Goal: Find contact information: Find contact information

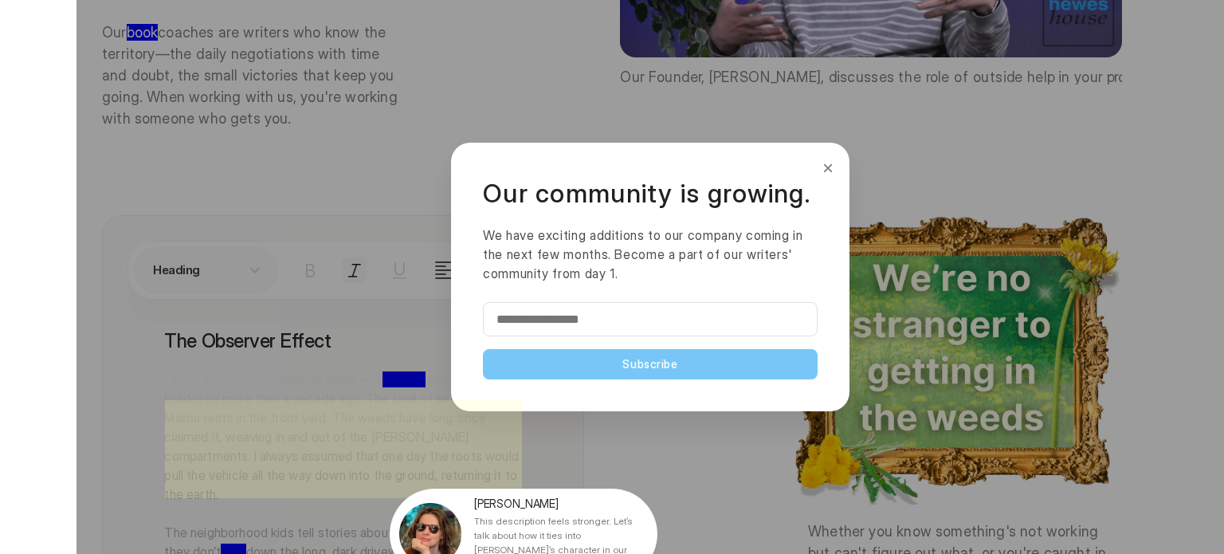
scroll to position [2619, 0]
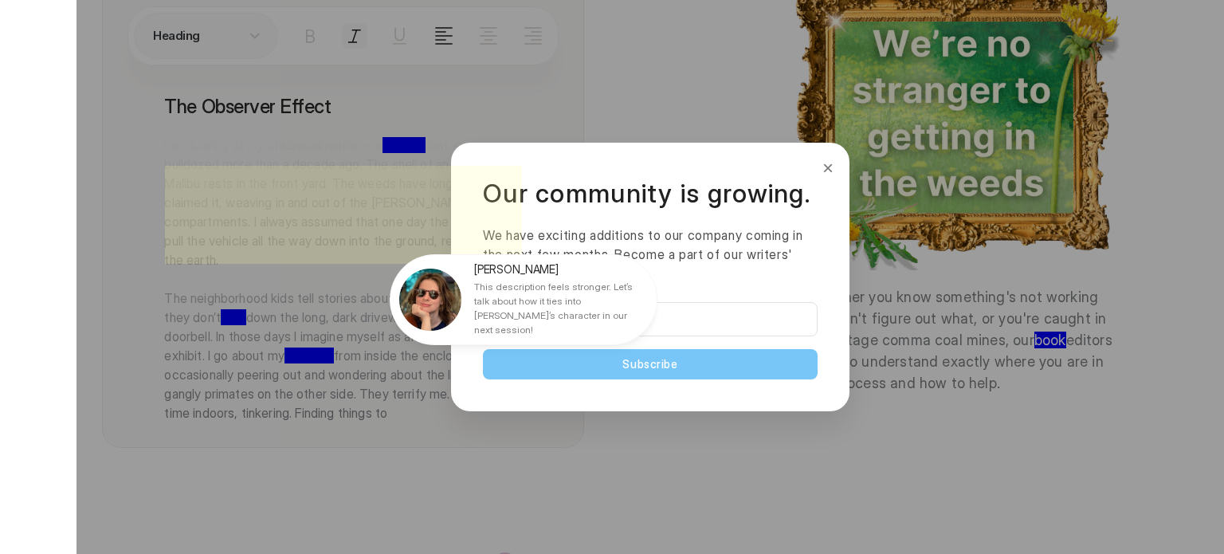
click at [825, 174] on button "×" at bounding box center [828, 167] width 18 height 25
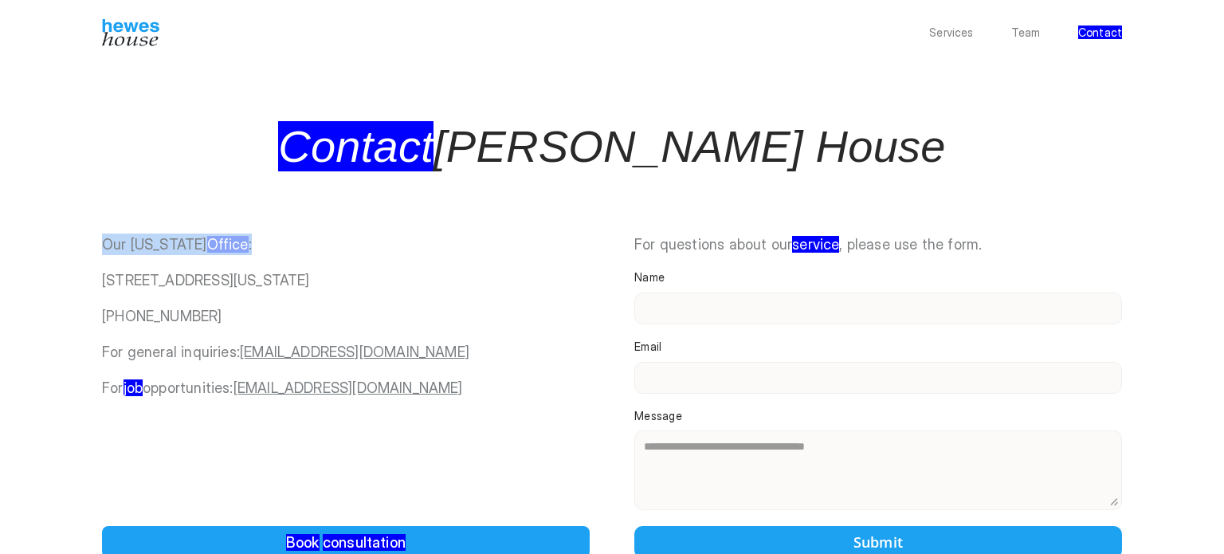
drag, startPoint x: 61, startPoint y: 247, endPoint x: 272, endPoint y: 251, distance: 211.1
click at [272, 251] on div "Services Team Contact Contact Hewes House Our New York Office : 54 E 7th St., S…" at bounding box center [612, 386] width 1224 height 773
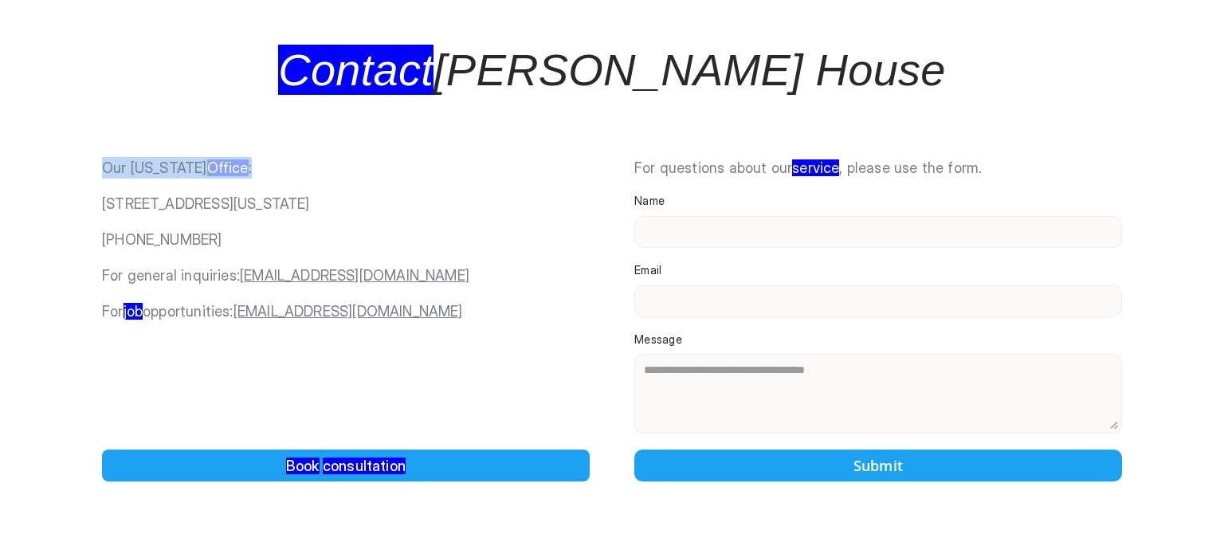
scroll to position [219, 0]
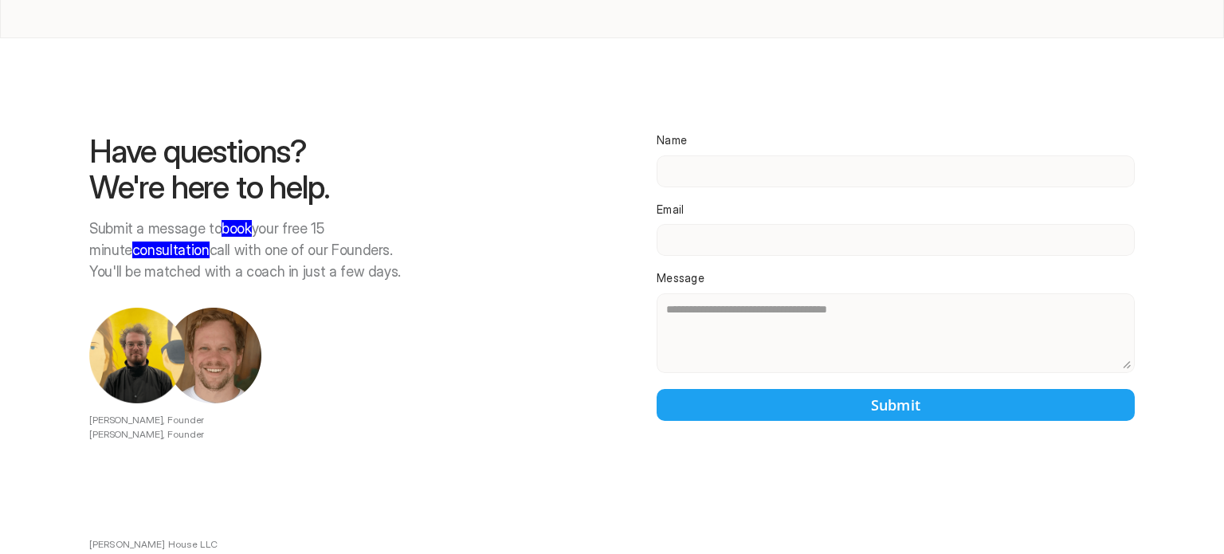
scroll to position [2167, 0]
